Goal: Task Accomplishment & Management: Use online tool/utility

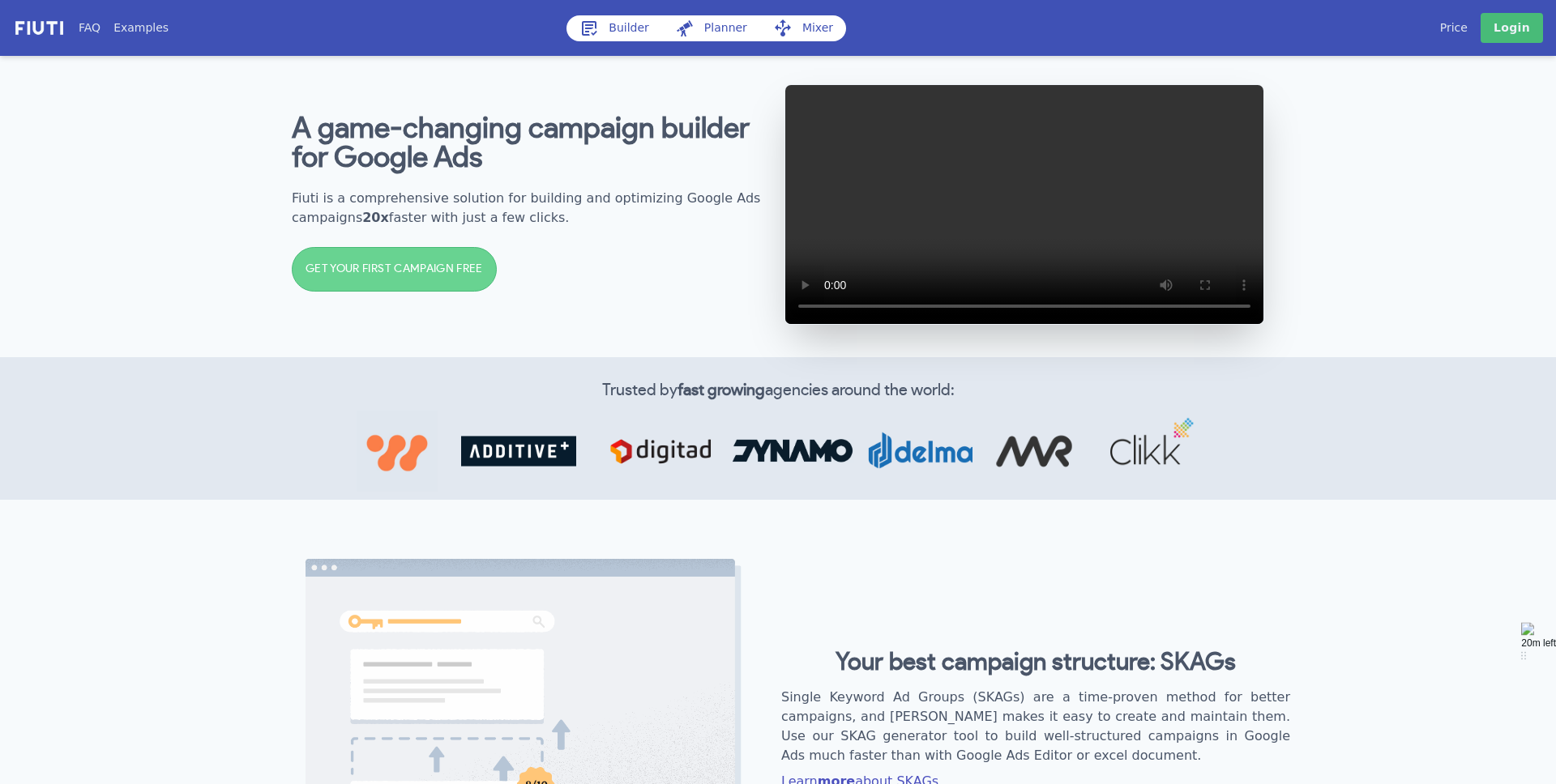
click at [565, 143] on b "A game-changing campaign builder for Google Ads" at bounding box center [520, 143] width 458 height 58
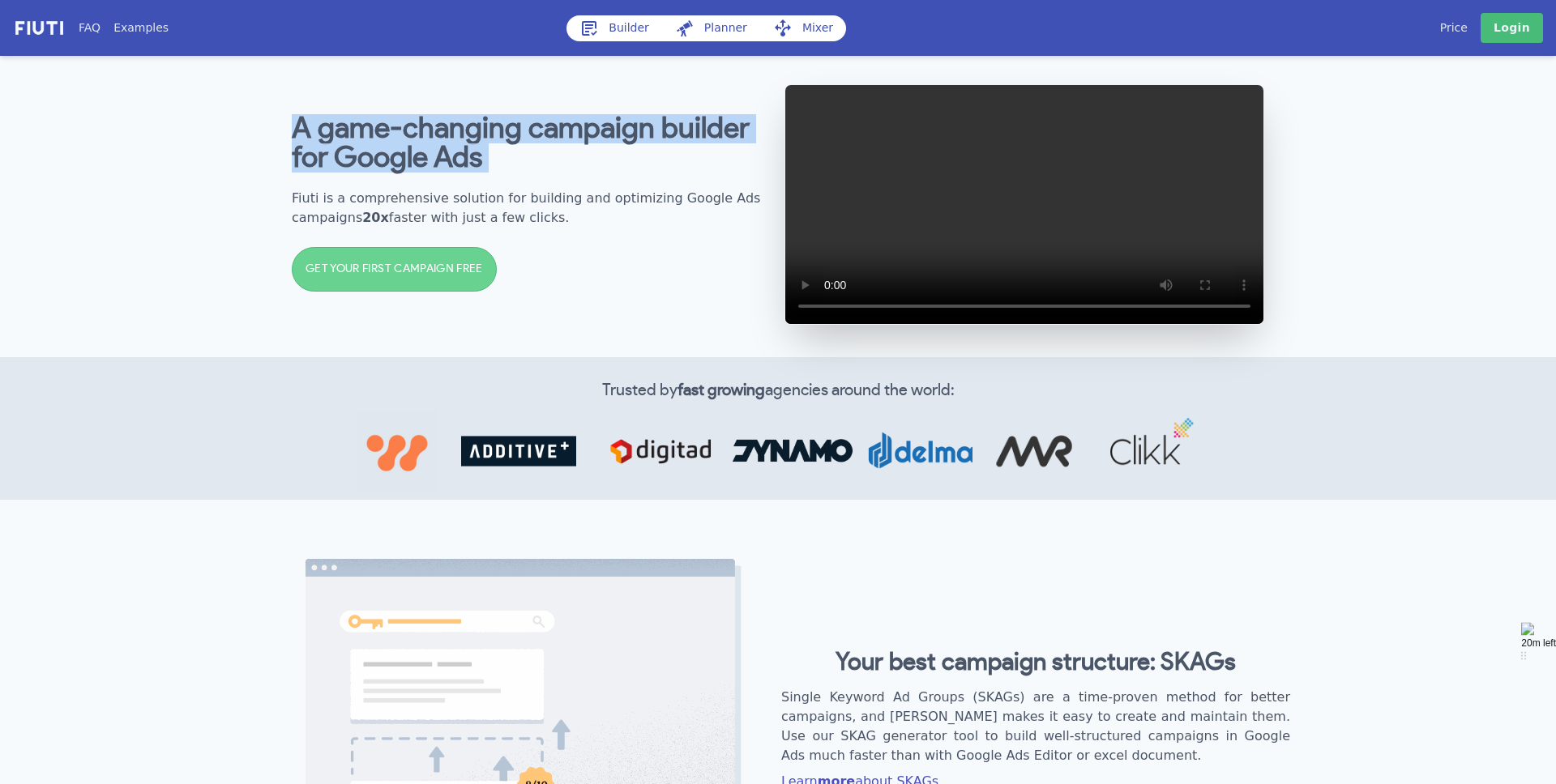
drag, startPoint x: 565, startPoint y: 143, endPoint x: 534, endPoint y: 148, distance: 31.4
click at [565, 143] on b "A game-changing campaign builder for Google Ads" at bounding box center [520, 143] width 458 height 58
click at [529, 150] on b "A game-changing campaign builder for Google Ads" at bounding box center [520, 143] width 458 height 58
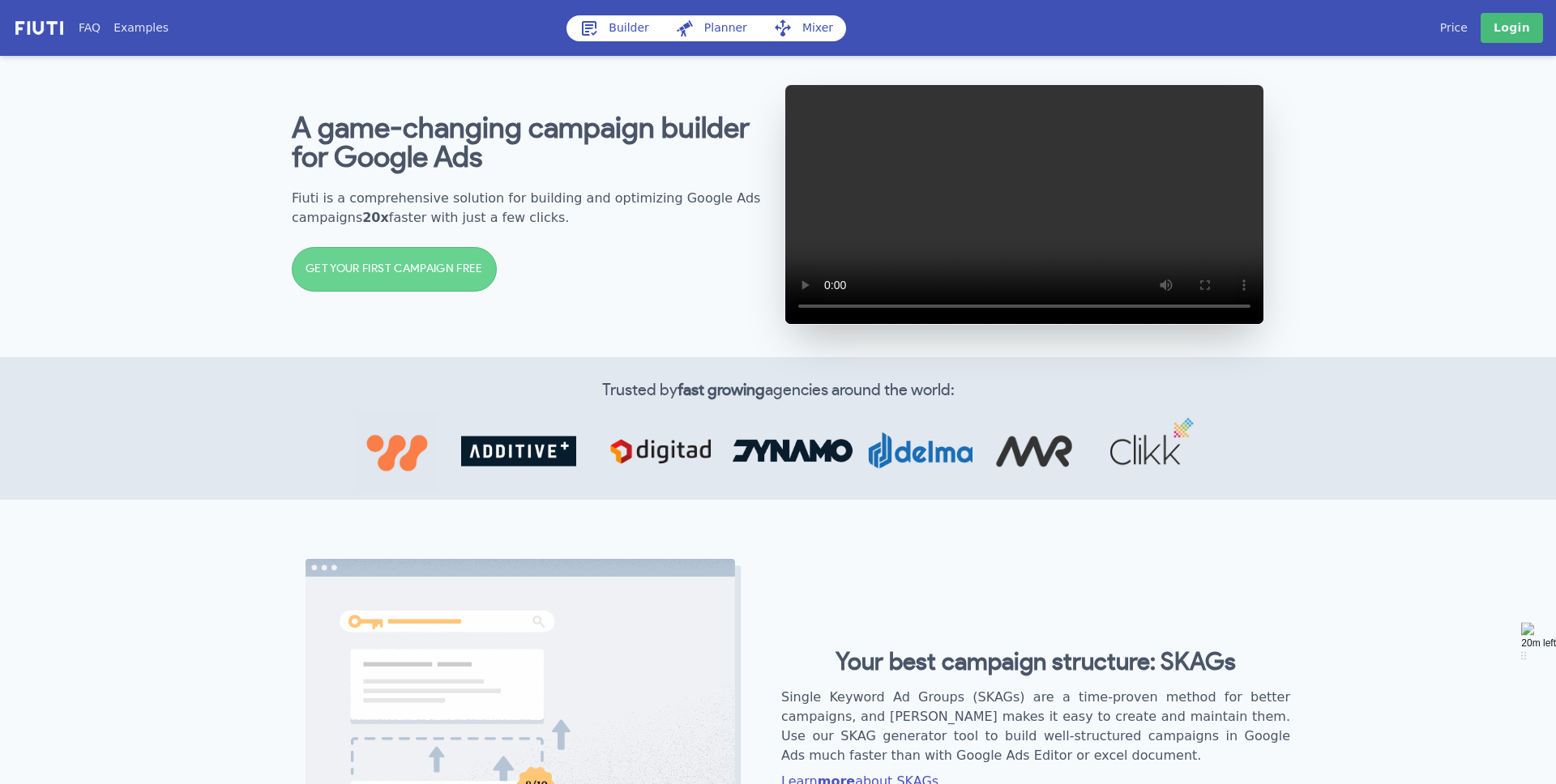
click at [611, 20] on link "Builder" at bounding box center [614, 29] width 95 height 26
click at [623, 28] on link "Builder" at bounding box center [614, 29] width 95 height 26
click at [437, 292] on link "GET YOUR FIRST CAMPAIGN FREE" at bounding box center [394, 269] width 205 height 45
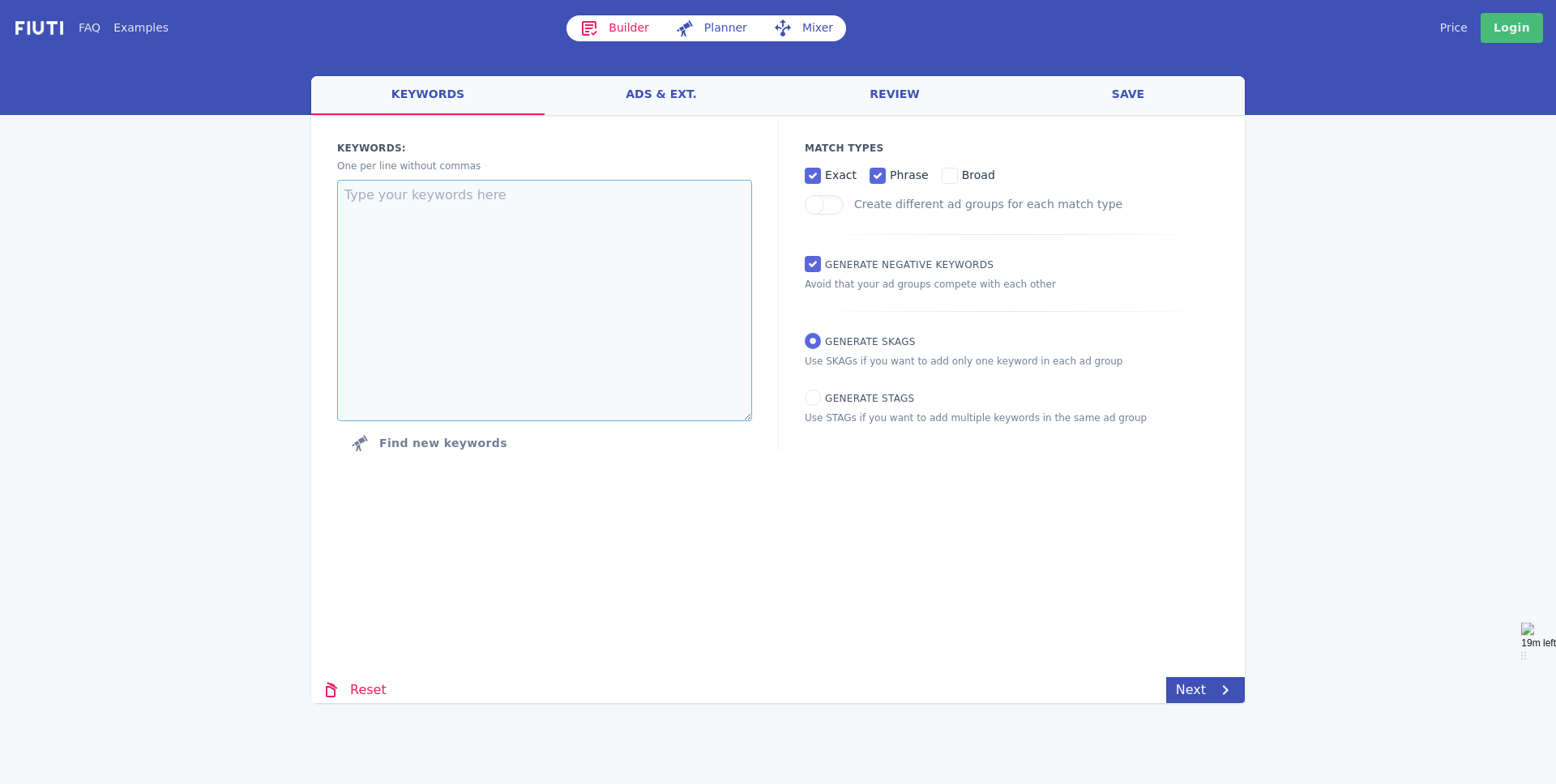
drag, startPoint x: 453, startPoint y: 216, endPoint x: 452, endPoint y: 201, distance: 15.0
click at [453, 216] on textarea at bounding box center [544, 300] width 415 height 242
drag, startPoint x: 954, startPoint y: 261, endPoint x: 827, endPoint y: 261, distance: 127.0
click at [826, 262] on div "Match Types exact phrase broad Create different ad groups for each match type G…" at bounding box center [1011, 283] width 466 height 336
click at [827, 261] on span "Generate Negative keywords" at bounding box center [909, 265] width 169 height 11
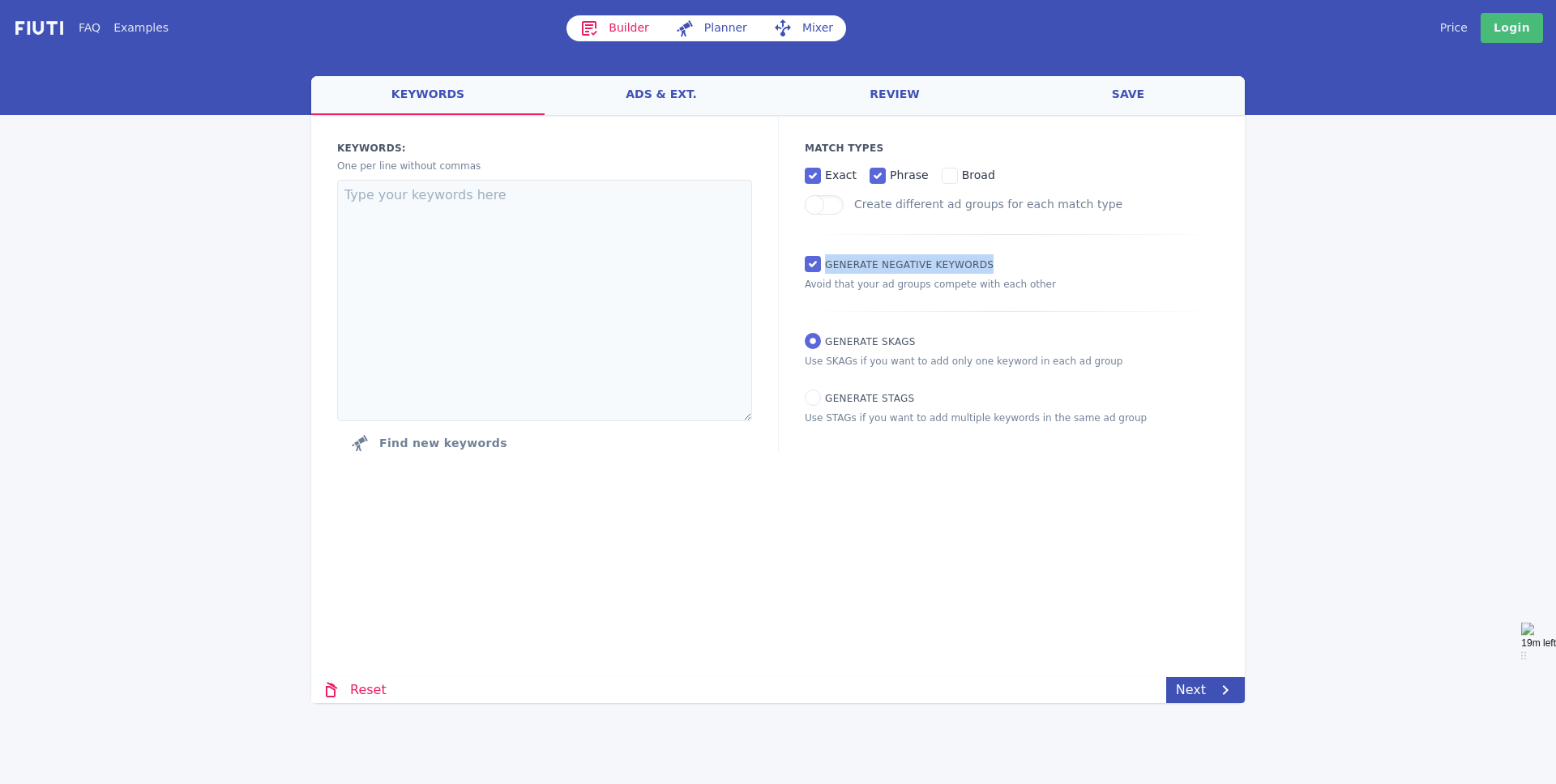
click at [821, 261] on input "Generate Negative keywords" at bounding box center [812, 264] width 17 height 17
checkbox input "false"
click at [664, 85] on link "ads & ext." at bounding box center [661, 95] width 233 height 39
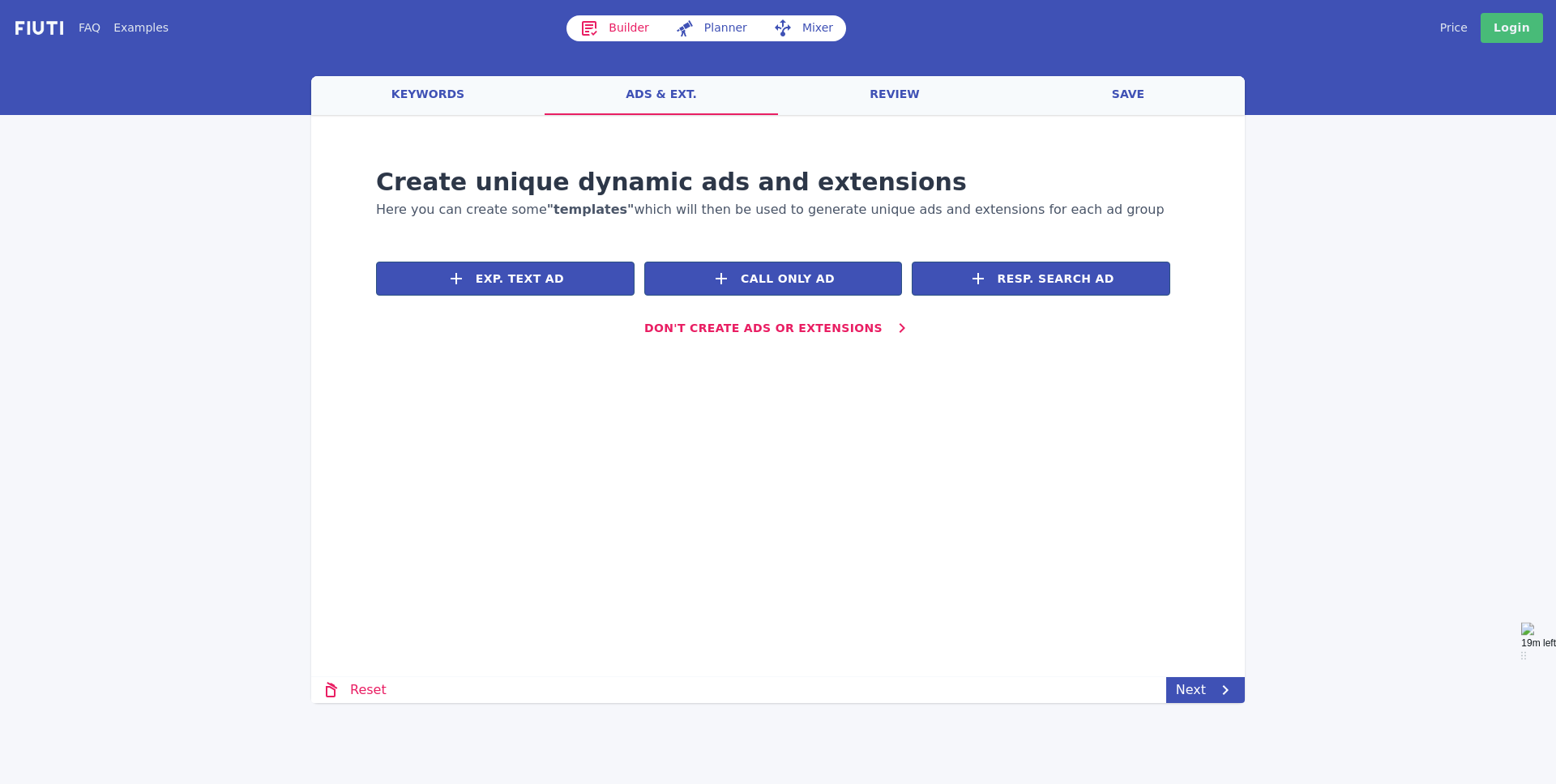
click at [883, 106] on link "review" at bounding box center [894, 95] width 233 height 39
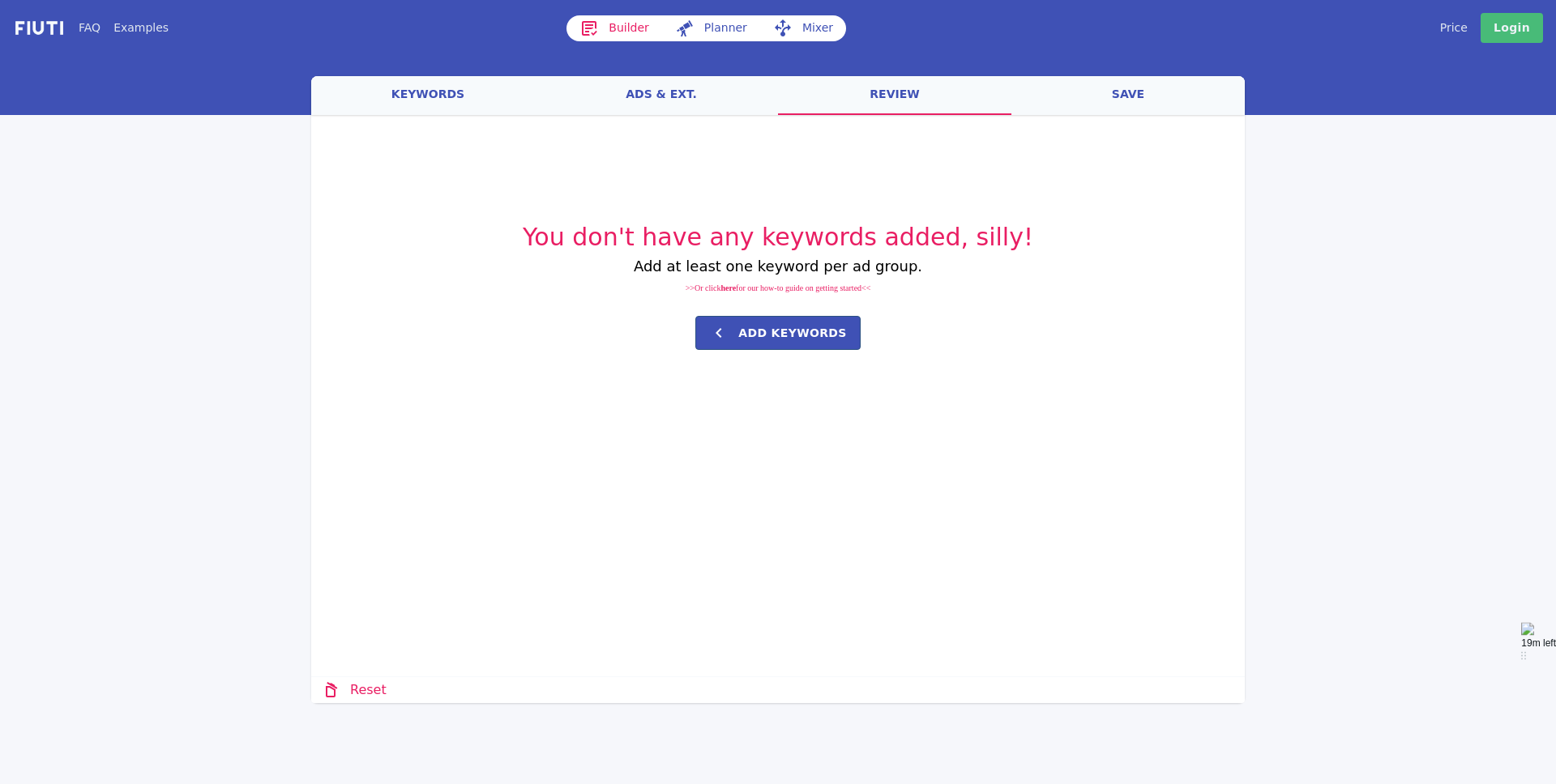
drag, startPoint x: 686, startPoint y: 95, endPoint x: 675, endPoint y: 96, distance: 11.0
click at [686, 95] on link "ads & ext." at bounding box center [661, 95] width 233 height 39
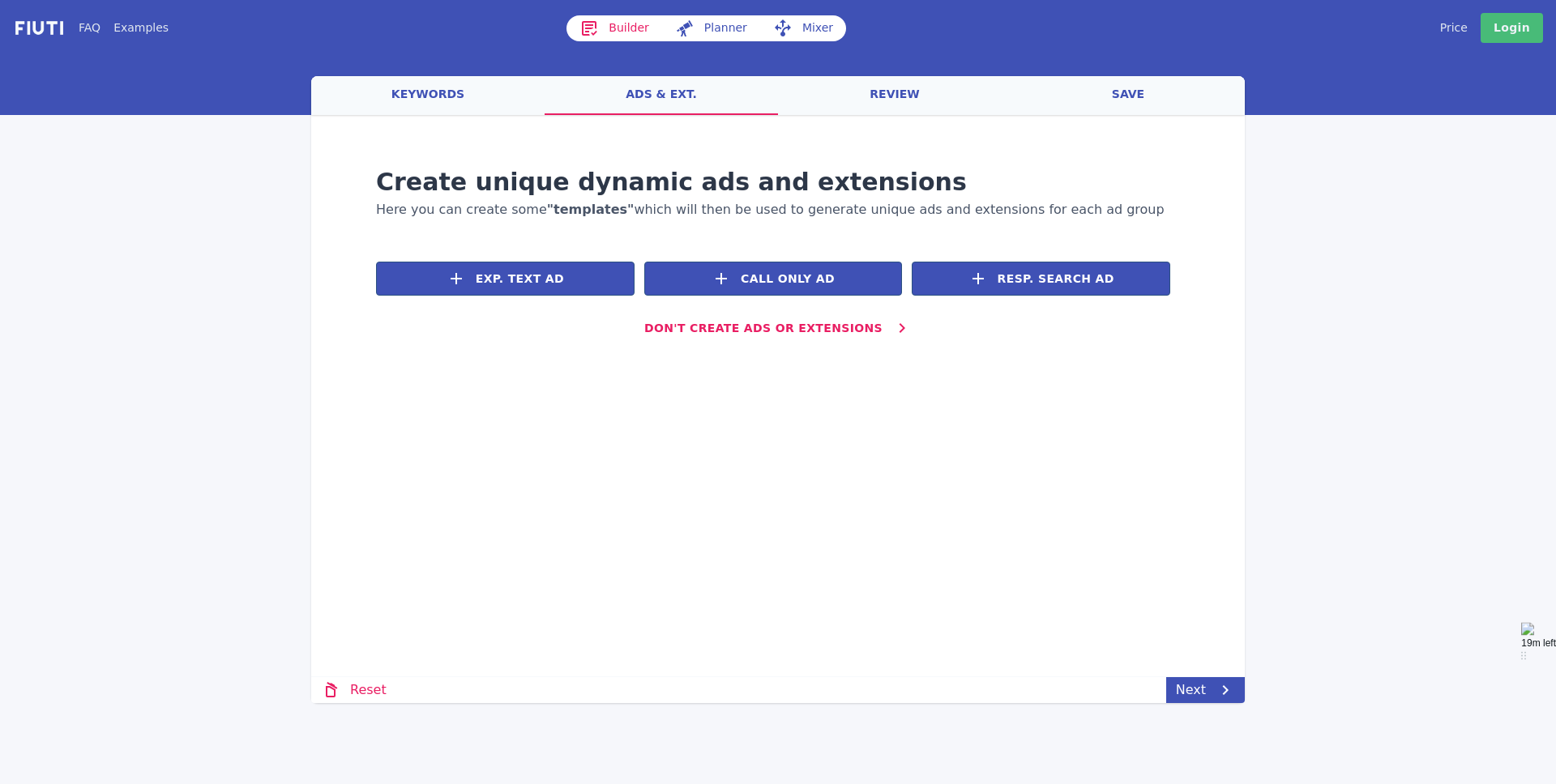
click at [417, 86] on link "keywords" at bounding box center [427, 95] width 233 height 39
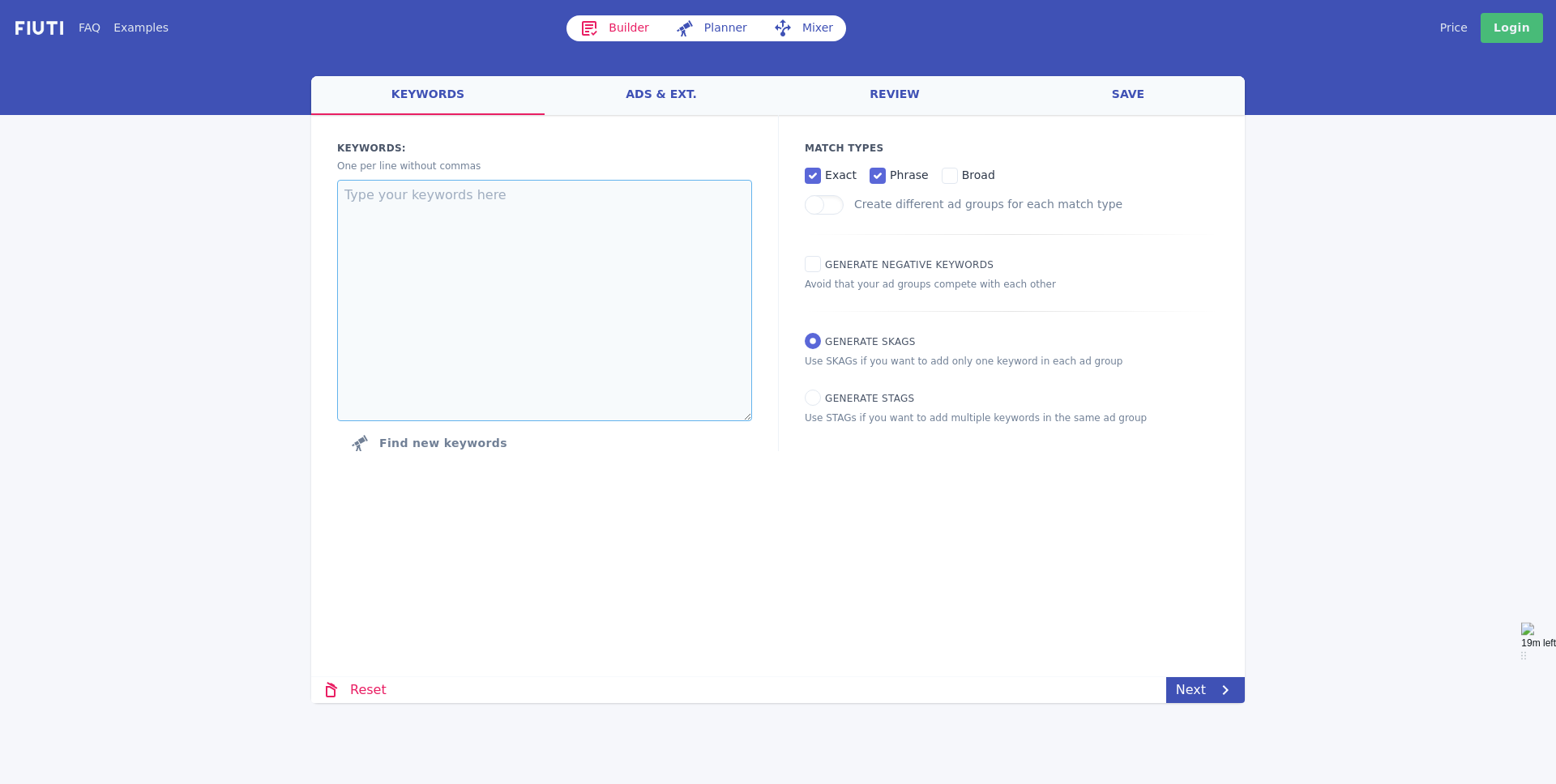
click at [721, 264] on textarea at bounding box center [544, 300] width 415 height 242
click at [905, 258] on label "Generate Negative keywords" at bounding box center [898, 264] width 189 height 16
click at [821, 258] on input "Generate Negative keywords" at bounding box center [812, 264] width 17 height 17
drag, startPoint x: 982, startPoint y: 265, endPoint x: 816, endPoint y: 261, distance: 166.0
click at [816, 261] on div "Match Types exact phrase broad Create different ad groups for each match type G…" at bounding box center [1011, 283] width 466 height 336
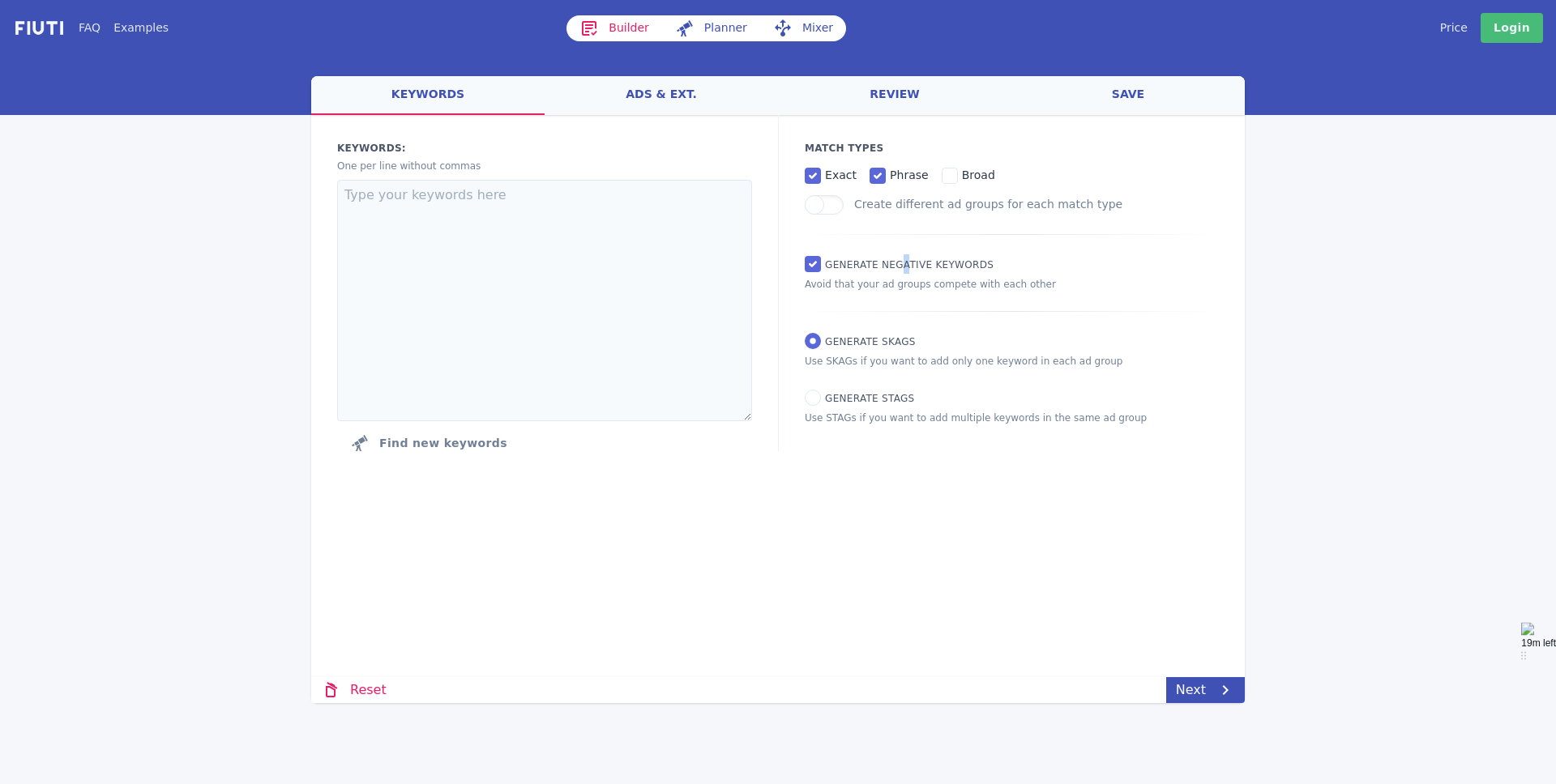
click at [904, 265] on span "Generate Negative keywords" at bounding box center [909, 265] width 169 height 11
click at [821, 265] on input "Generate Negative keywords" at bounding box center [812, 264] width 17 height 17
checkbox input "false"
click at [678, 99] on link "ads & ext." at bounding box center [661, 95] width 233 height 39
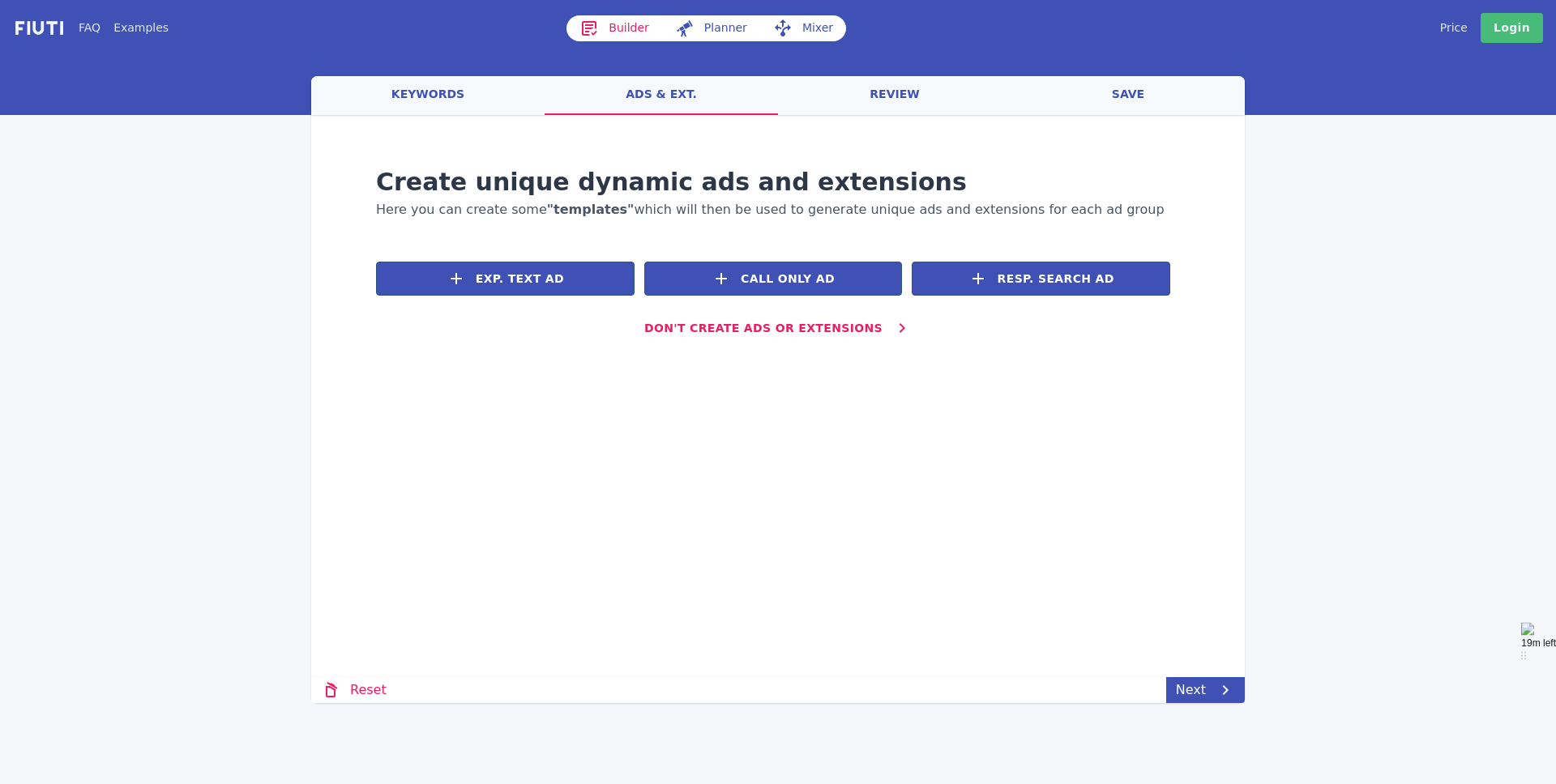
click at [995, 288] on button "Resp. Search Ad" at bounding box center [1041, 279] width 258 height 34
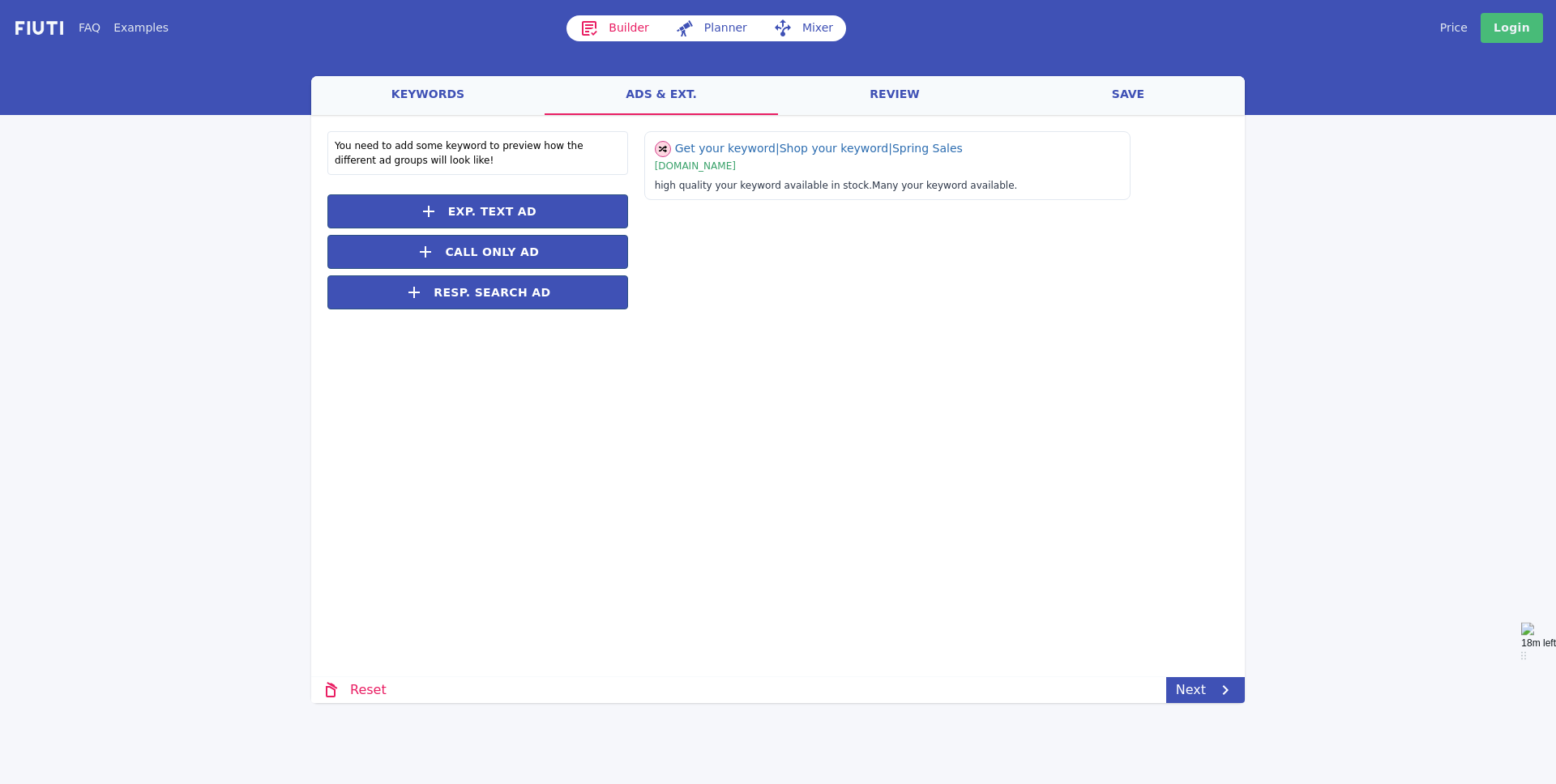
click at [859, 94] on link "review" at bounding box center [894, 95] width 233 height 39
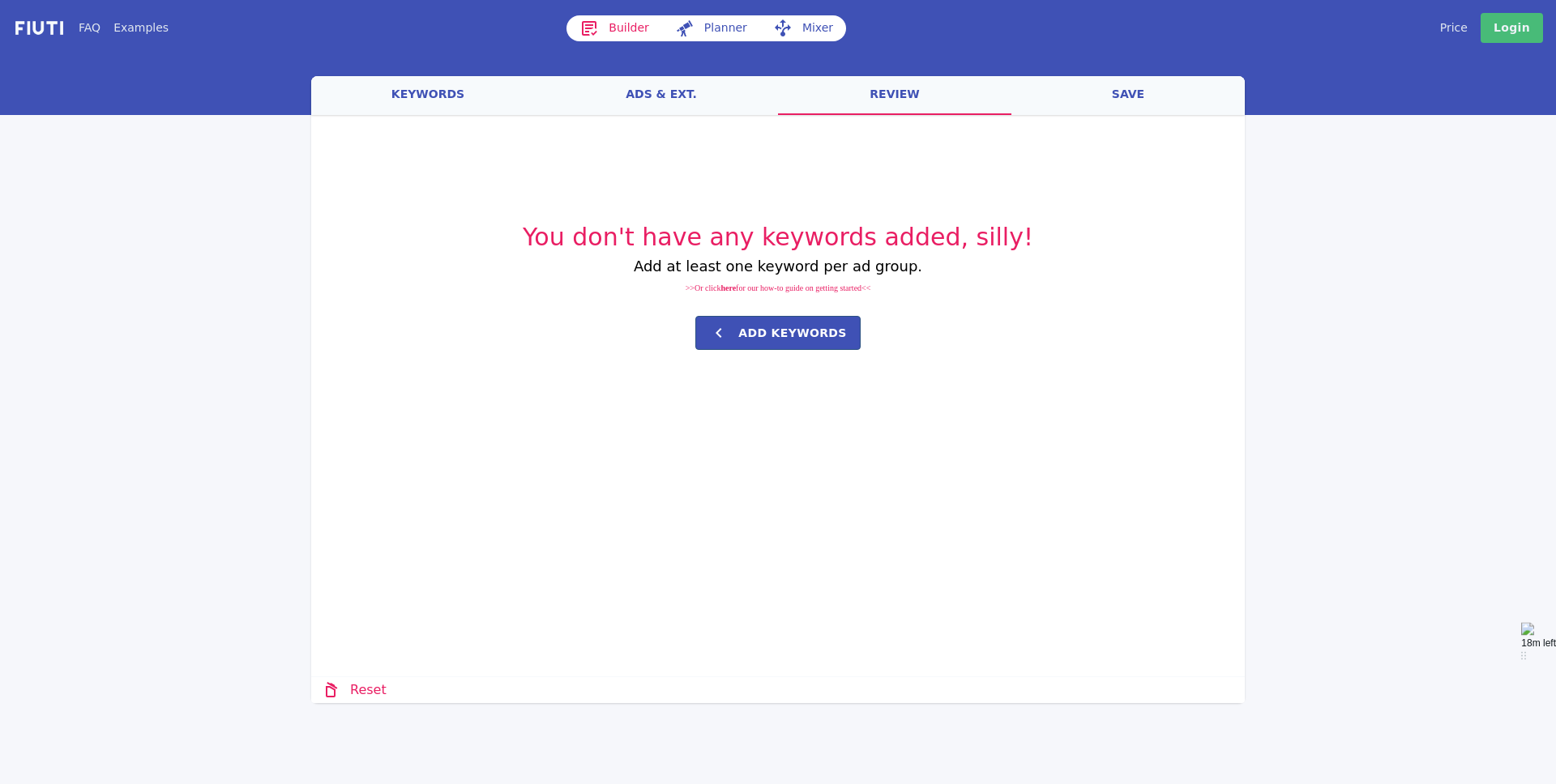
click at [1104, 107] on link "save" at bounding box center [1127, 95] width 233 height 39
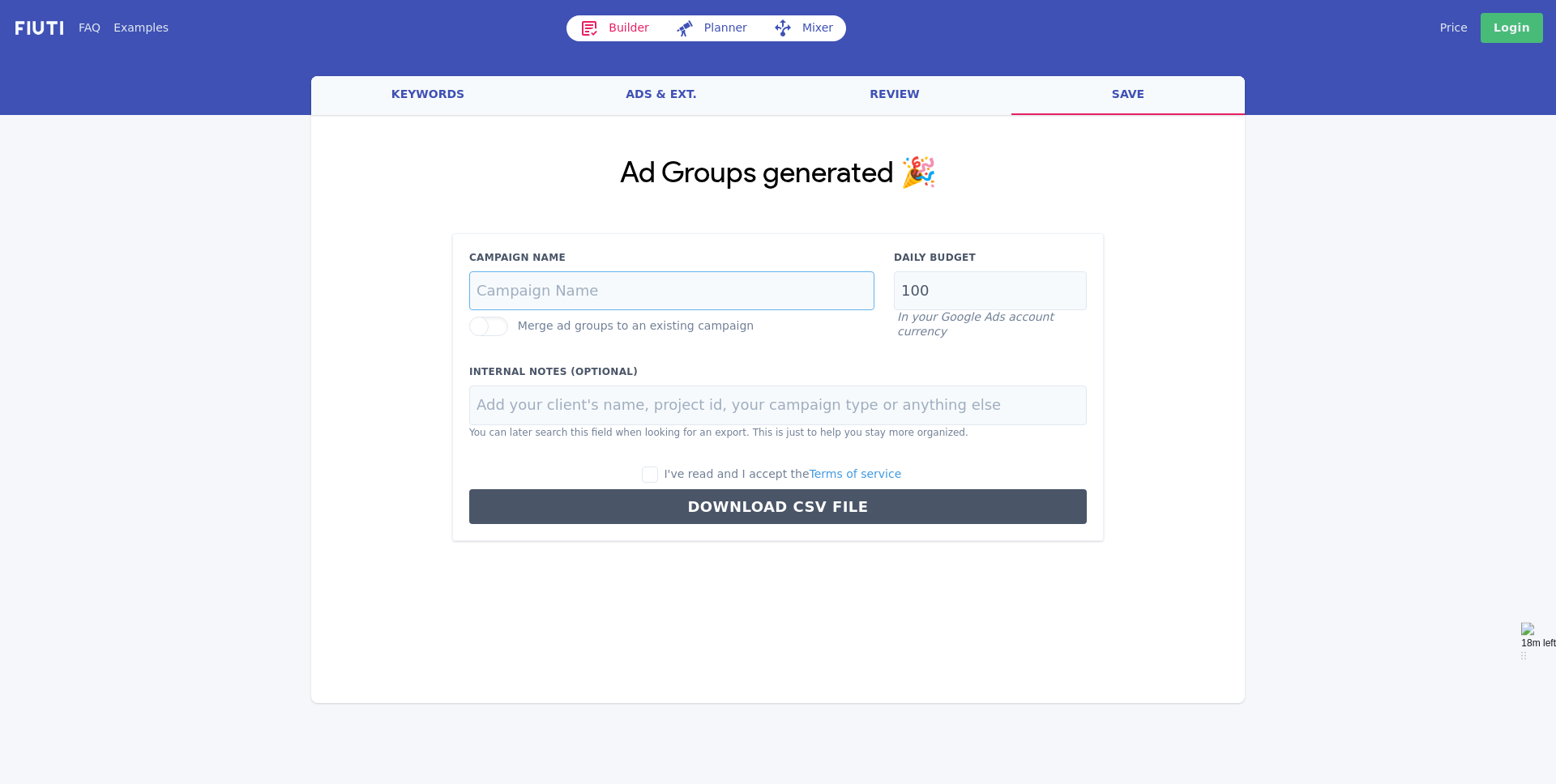
click at [677, 290] on input "Campaign Name" at bounding box center [671, 291] width 405 height 39
click at [920, 276] on input "100" at bounding box center [990, 291] width 193 height 39
click at [939, 282] on input "100" at bounding box center [990, 291] width 193 height 39
click at [742, 272] on input "Campaign Name" at bounding box center [671, 291] width 405 height 39
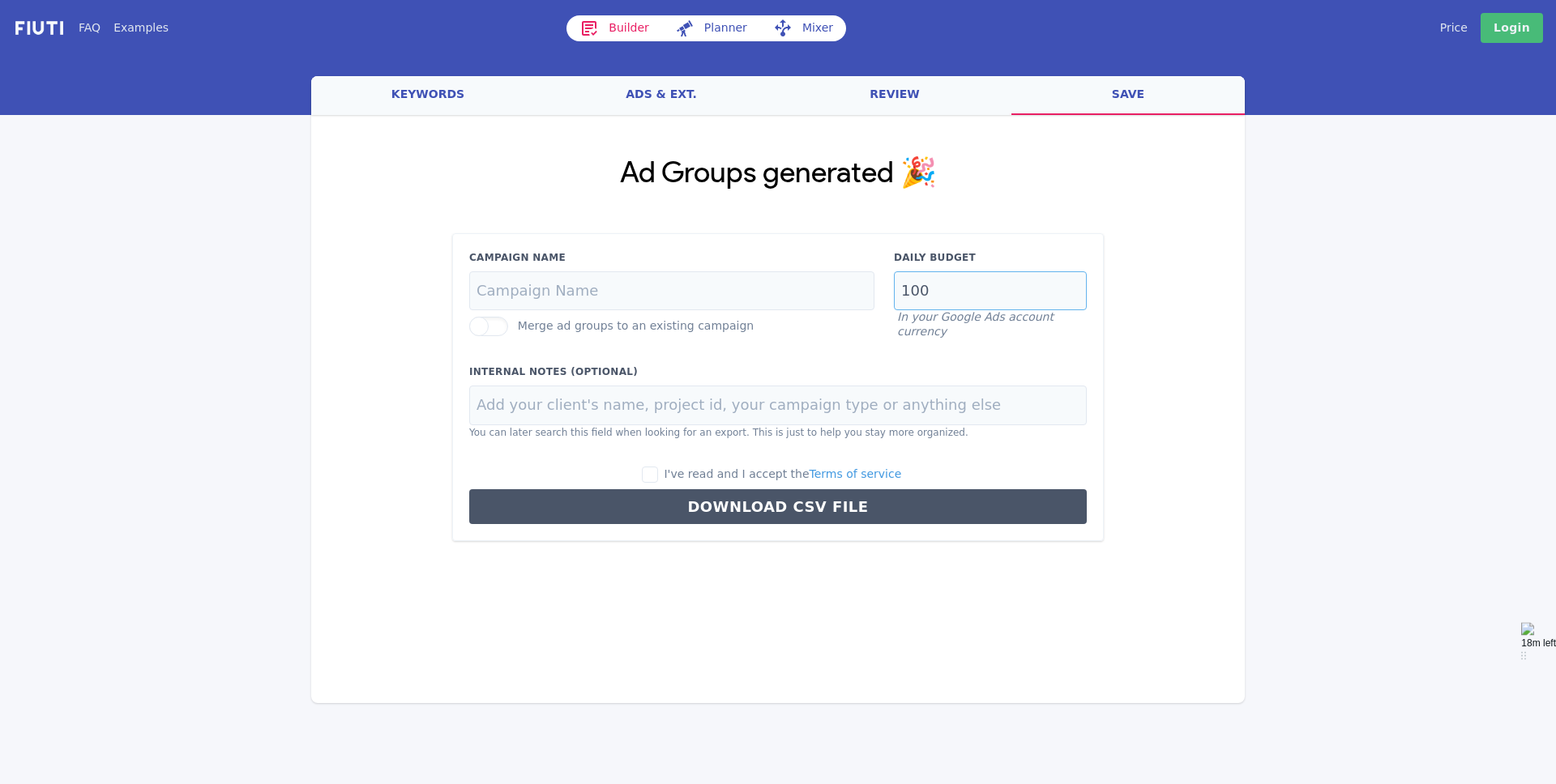
click at [930, 282] on input "100" at bounding box center [990, 291] width 193 height 39
click at [700, 297] on input "Campaign Name" at bounding box center [671, 291] width 405 height 39
click at [675, 263] on label "Campaign Name" at bounding box center [671, 258] width 405 height 15
click at [675, 272] on input "Campaign Name" at bounding box center [671, 291] width 405 height 39
click at [672, 285] on input "Campaign Name" at bounding box center [671, 291] width 405 height 39
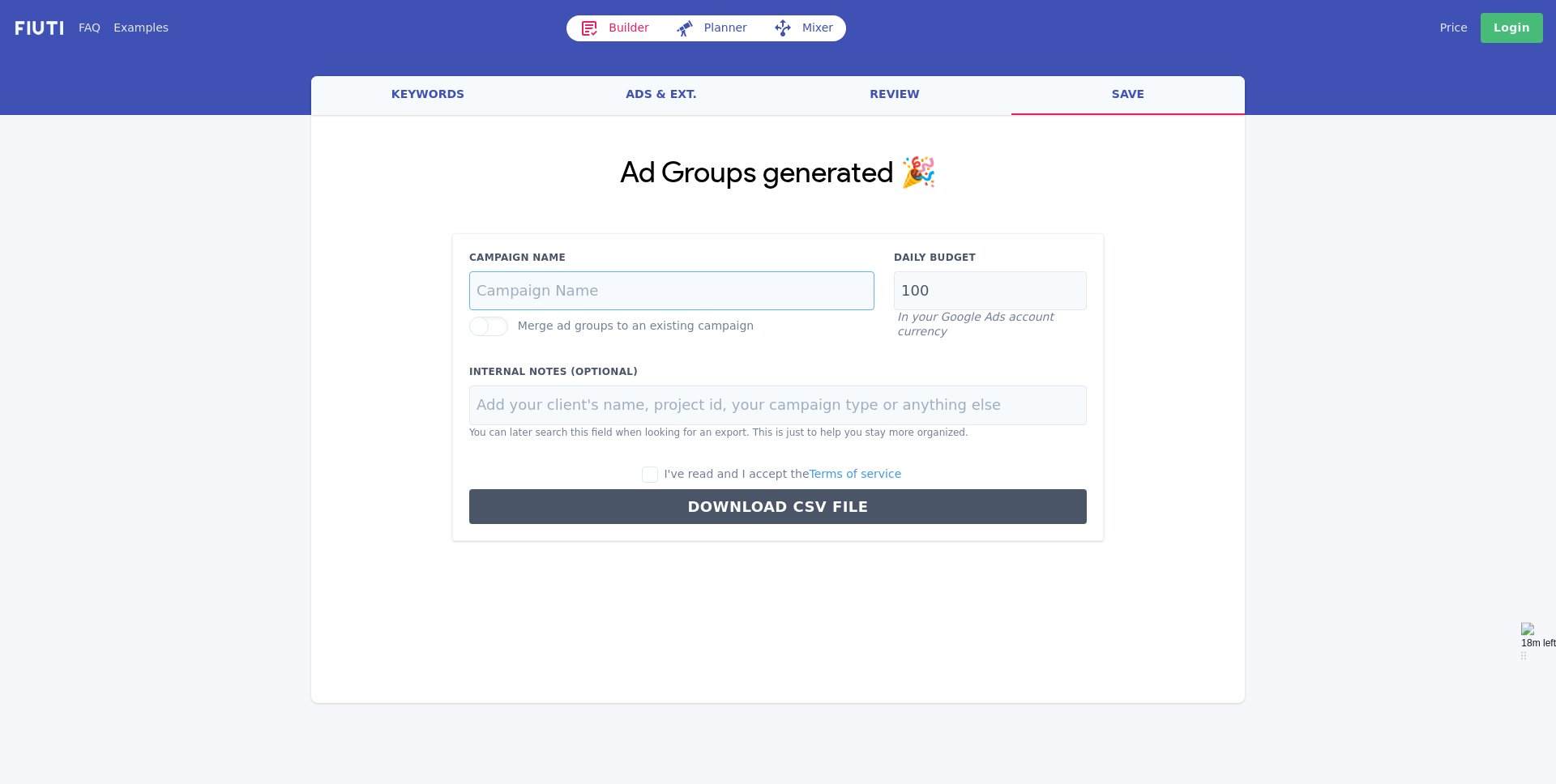
type input "אייר | קמפיין חיפוש | 25.8 | מחזור משכנתא"
click at [507, 298] on input "אייר | קמפיין חיפוש | 25.8 | מחזור משכנתא" at bounding box center [671, 291] width 405 height 39
click at [681, 269] on div "Campaign Name [PERSON_NAME] | קמפיין חיפוש | 25.8 | מחזור משכנתא" at bounding box center [671, 281] width 424 height 61
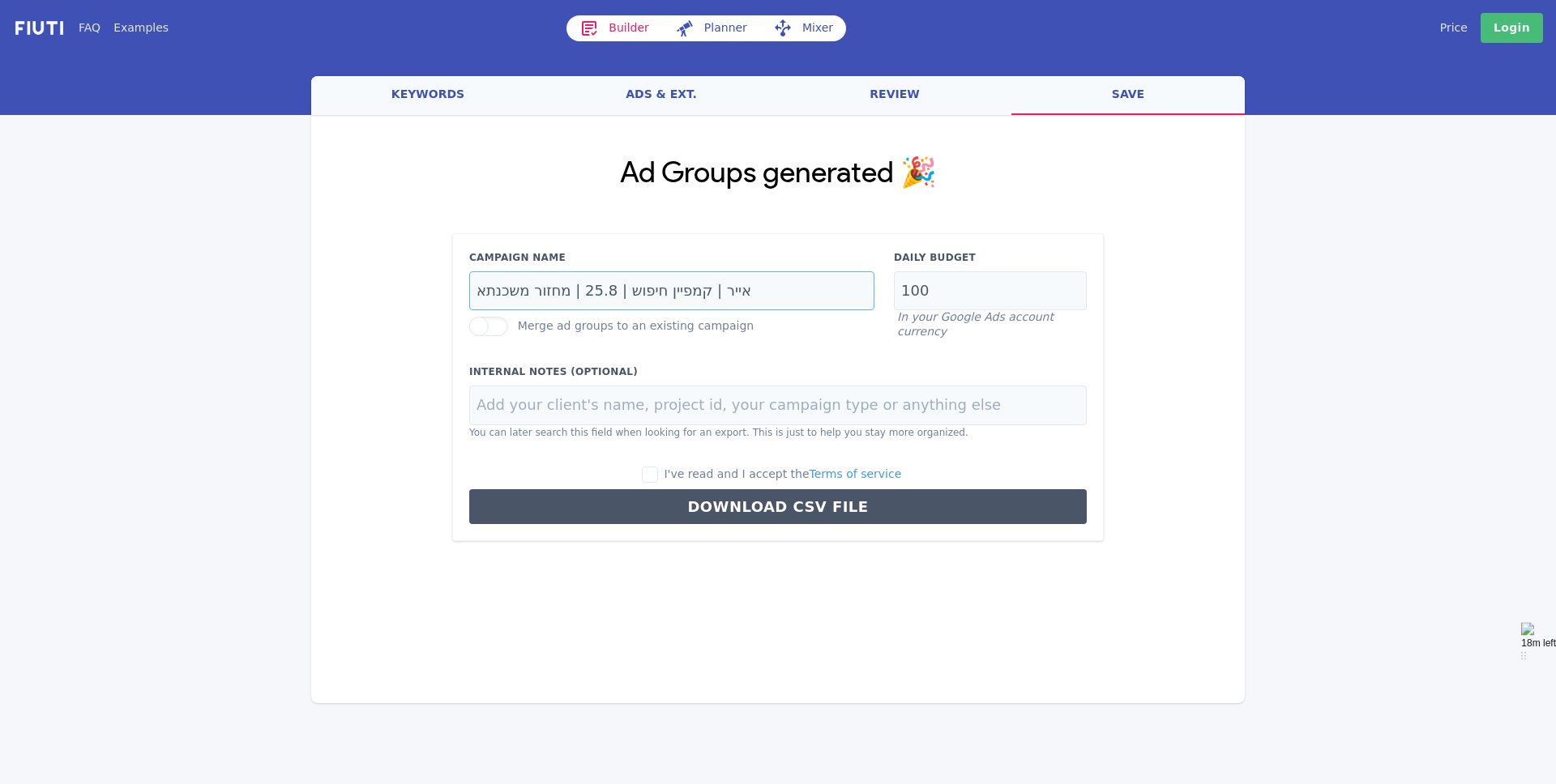
click at [689, 286] on input "אייר | קמפיין חיפוש | 25.8 | מחזור משכנתא" at bounding box center [671, 291] width 405 height 39
click at [876, 346] on div "Campaign Name Merge ad groups to an existing campaign Daily Budget 100 In your …" at bounding box center [778, 388] width 651 height 309
click at [892, 519] on button "Download CSV File" at bounding box center [777, 506] width 617 height 35
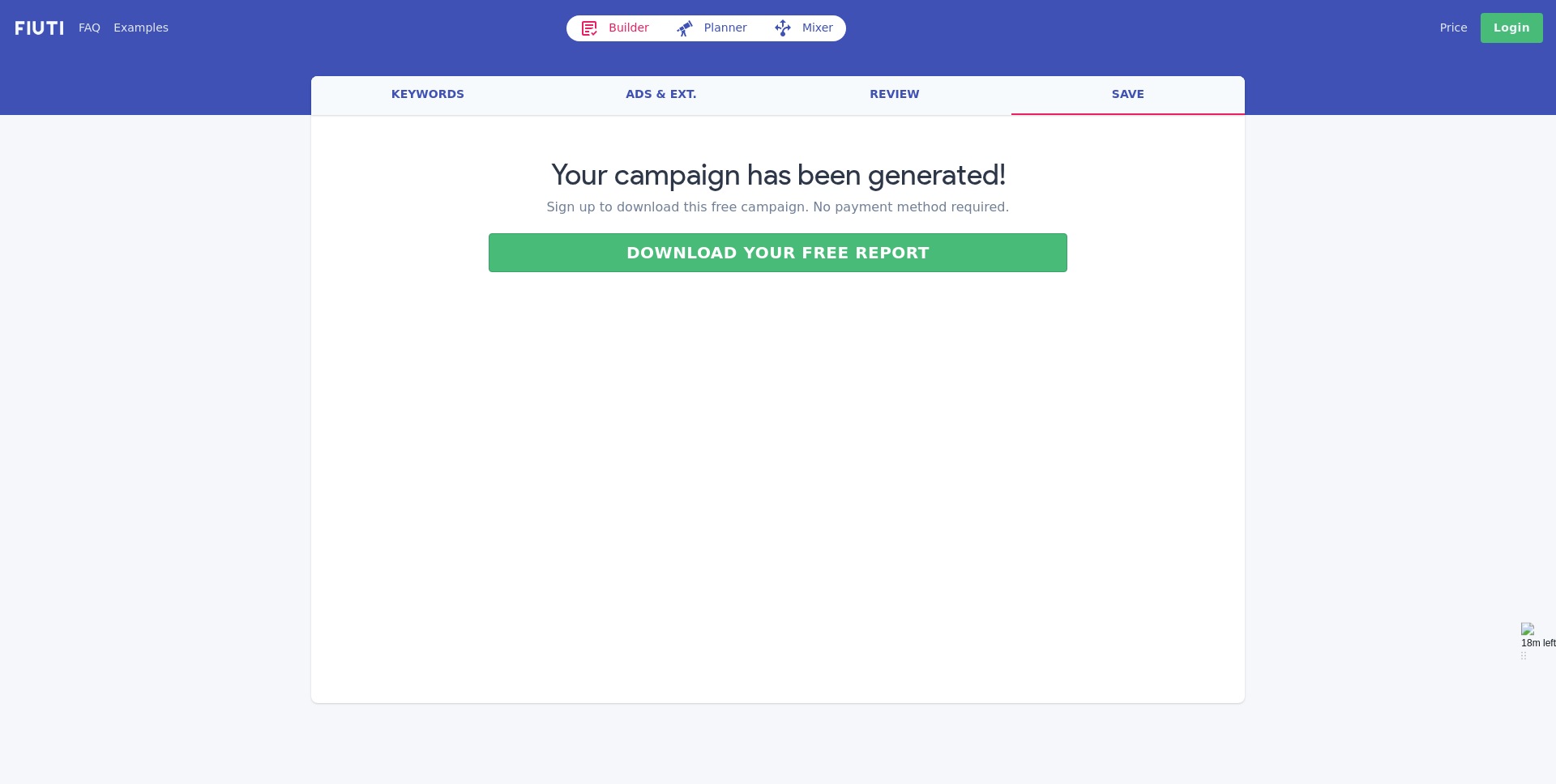
click at [479, 100] on link "keywords" at bounding box center [427, 95] width 233 height 39
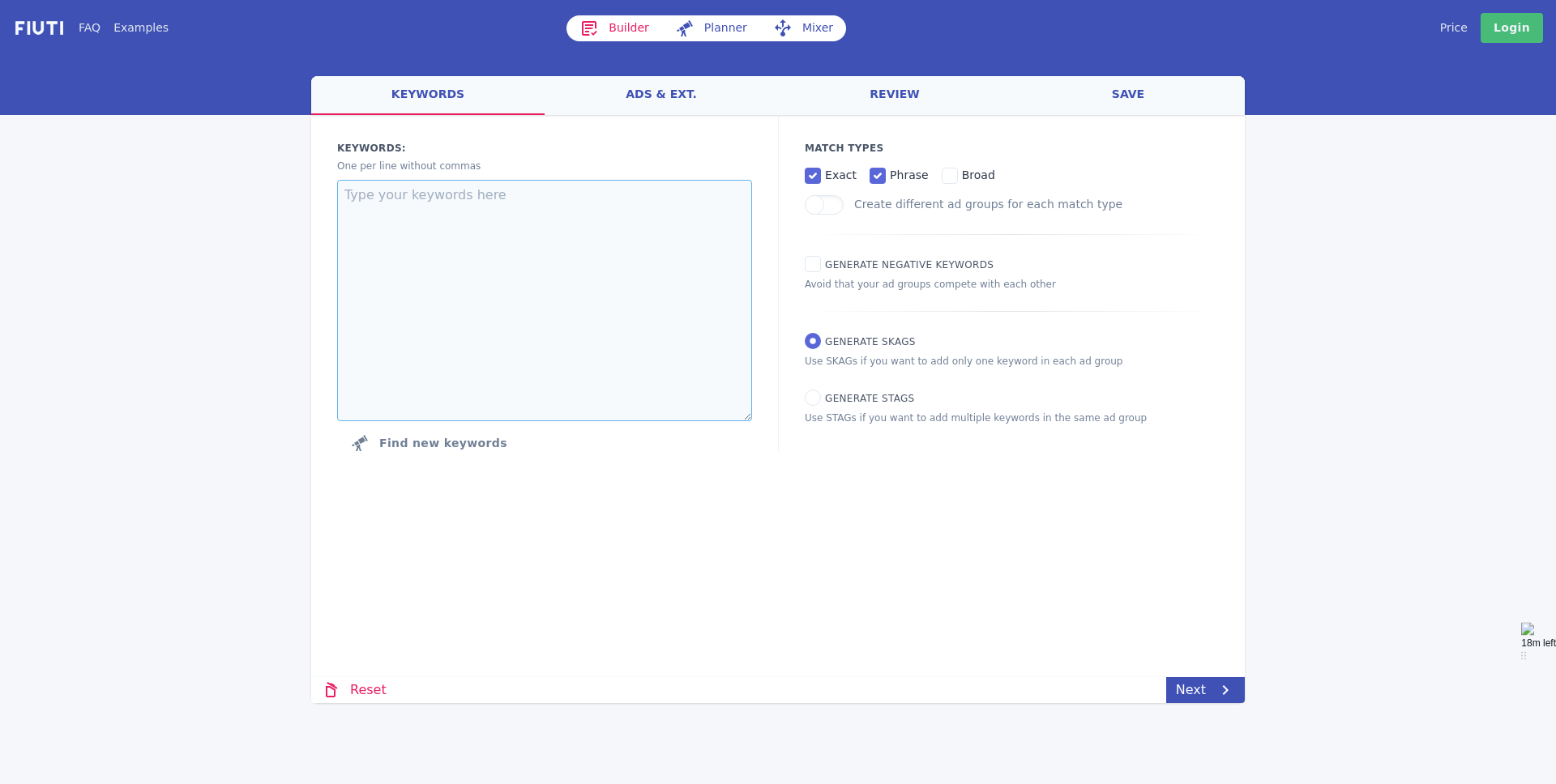
click at [478, 199] on textarea at bounding box center [544, 300] width 415 height 242
drag, startPoint x: 828, startPoint y: 340, endPoint x: 829, endPoint y: 367, distance: 27.0
click at [828, 340] on span "Generate SKAGs" at bounding box center [871, 341] width 91 height 11
click at [821, 340] on input "Generate SKAGs" at bounding box center [812, 340] width 17 height 17
click at [773, 25] on icon at bounding box center [782, 28] width 19 height 19
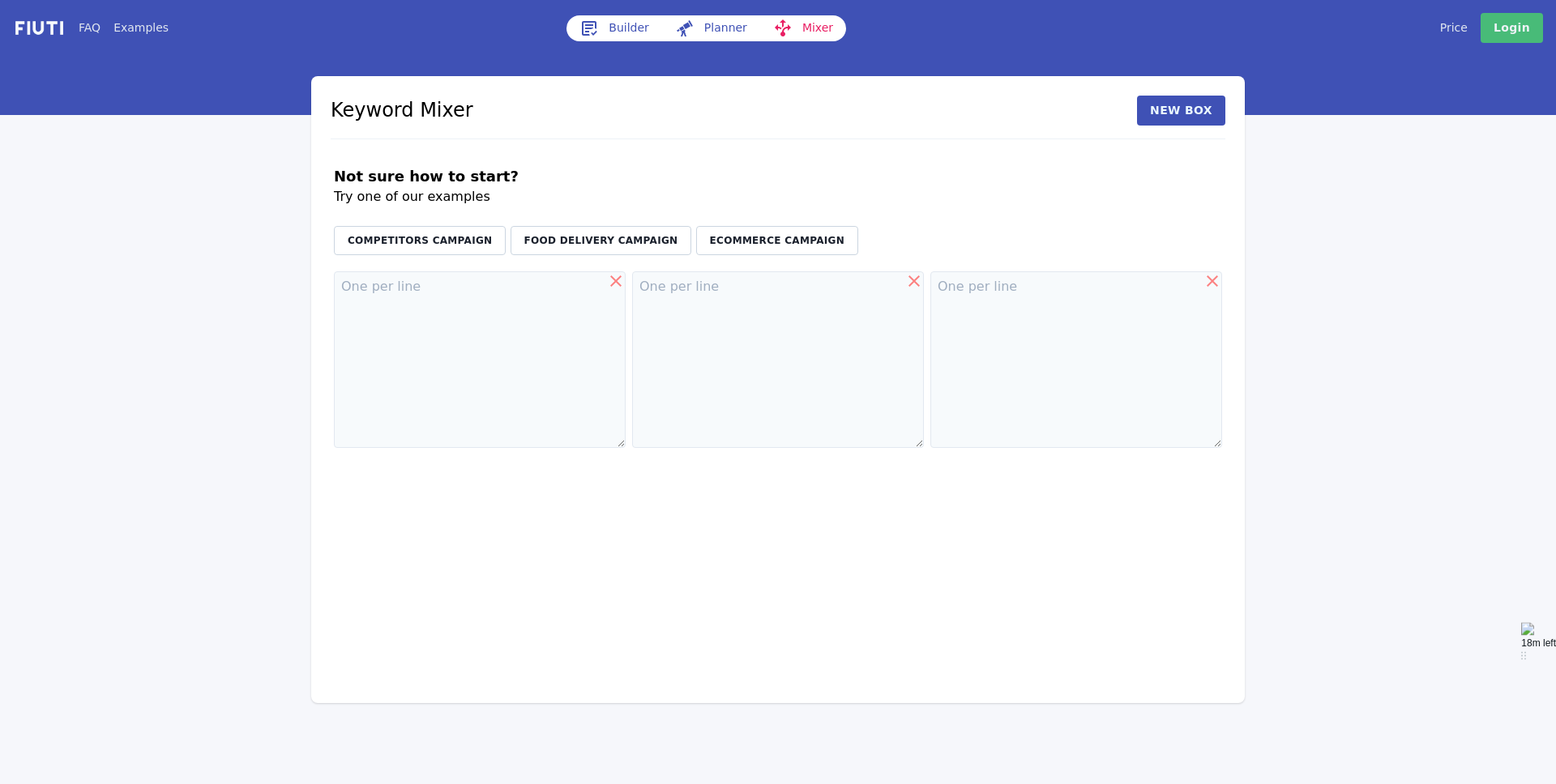
click at [678, 24] on icon at bounding box center [685, 28] width 19 height 19
select select "2840"
select select "1000"
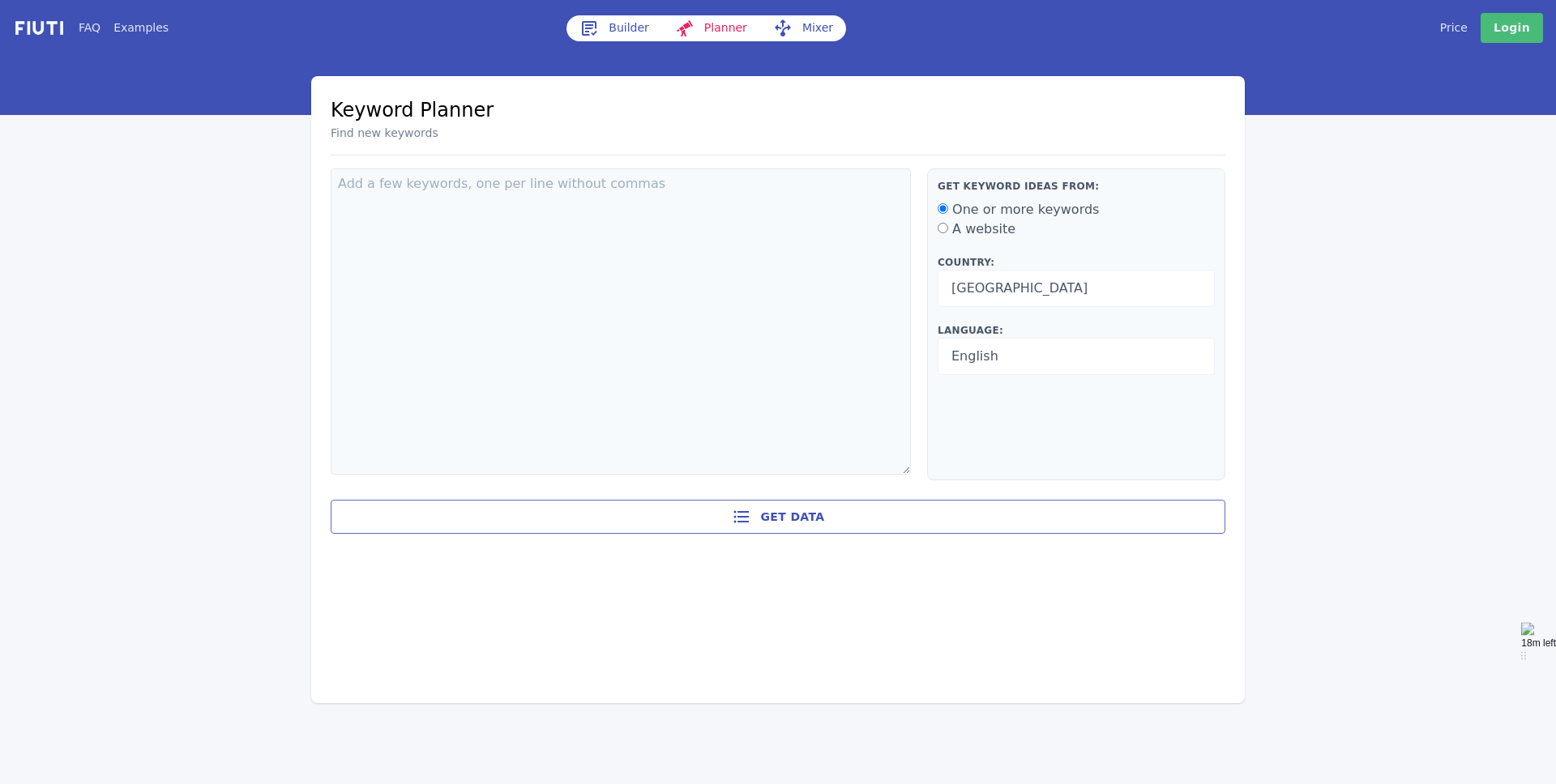
click at [612, 24] on link "Builder" at bounding box center [614, 29] width 95 height 26
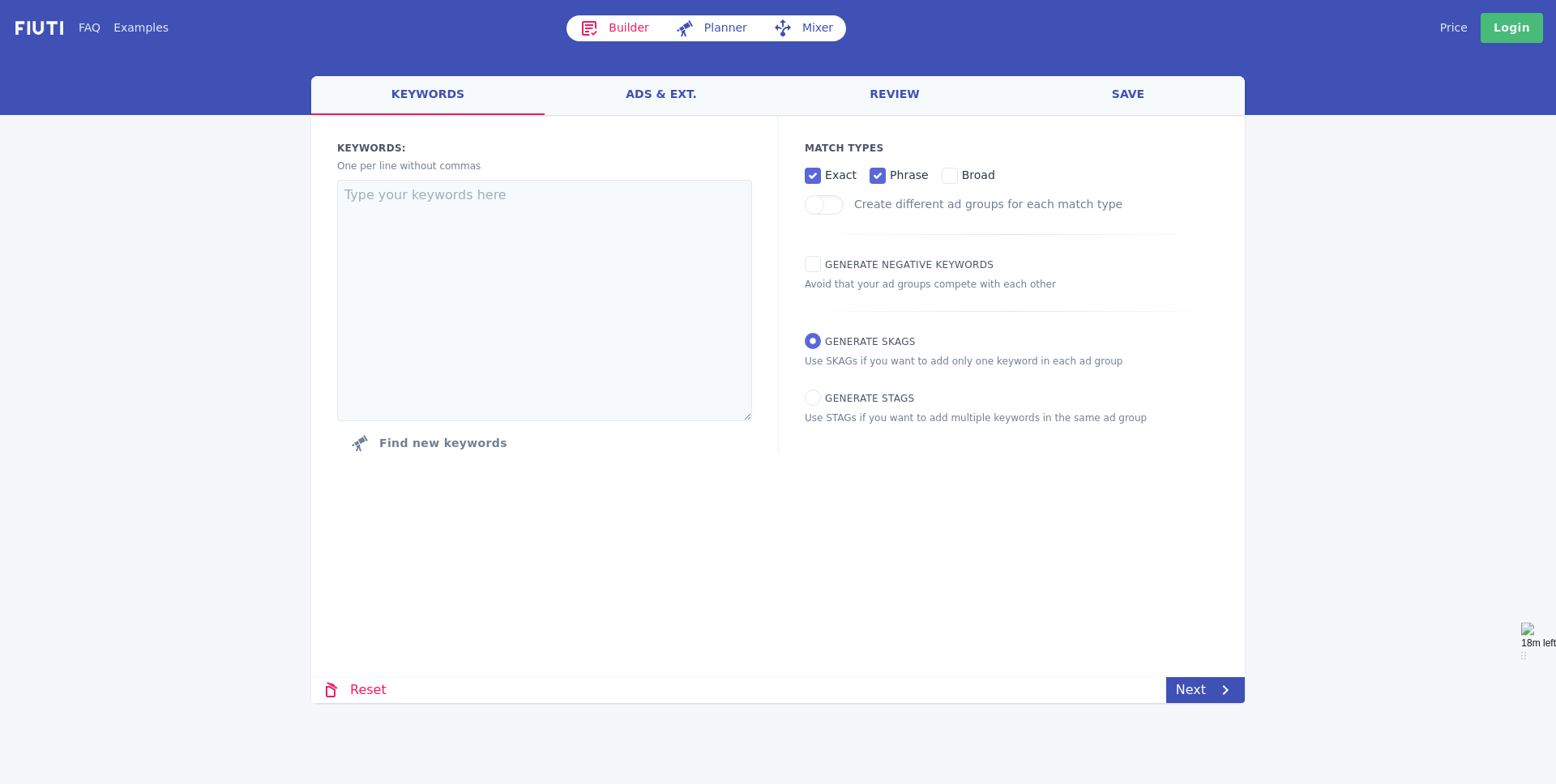
click at [781, 7] on nav "FAQ Examples Builder Planner Mixer My campaigns Price Settings Login Logout" at bounding box center [778, 28] width 1556 height 56
click at [707, 21] on link "Planner" at bounding box center [711, 29] width 98 height 26
select select "2840"
select select "1000"
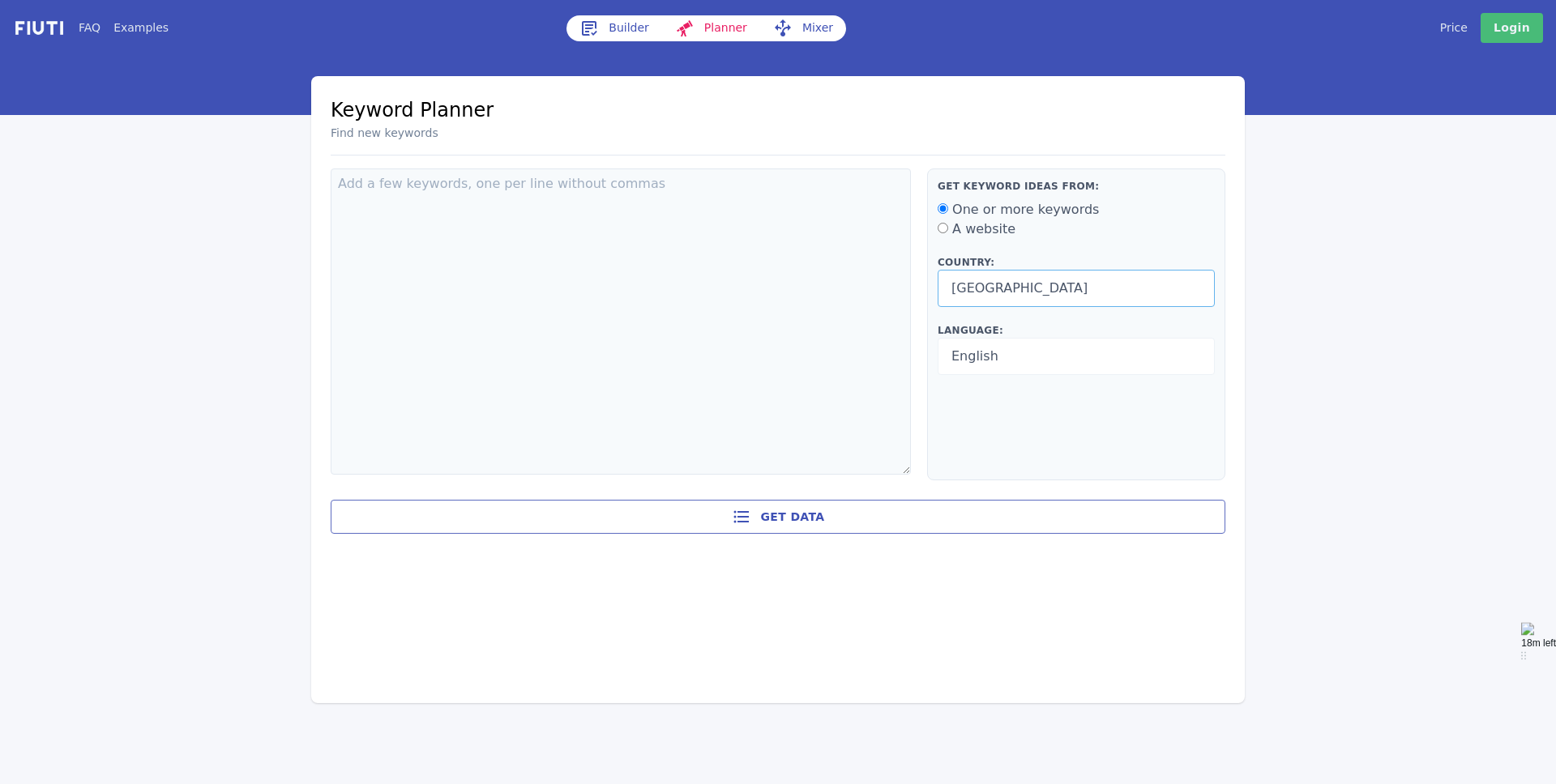
click at [1011, 285] on select "[GEOGRAPHIC_DATA] [GEOGRAPHIC_DATA] [GEOGRAPHIC_DATA] [US_STATE] [GEOGRAPHIC_DA…" at bounding box center [1076, 288] width 277 height 38
click at [1074, 291] on select "[GEOGRAPHIC_DATA] [GEOGRAPHIC_DATA] [GEOGRAPHIC_DATA] [US_STATE] [GEOGRAPHIC_DA…" at bounding box center [1076, 288] width 277 height 38
